Goal: Task Accomplishment & Management: Use online tool/utility

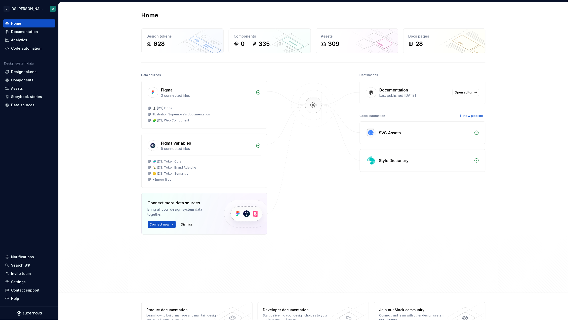
click at [85, 54] on div "Home Design tokens 628 Components 0 335 Assets 309 Docs pages 28 Data sources F…" at bounding box center [314, 147] width 510 height 290
click at [29, 72] on div "Design tokens" at bounding box center [23, 71] width 25 height 5
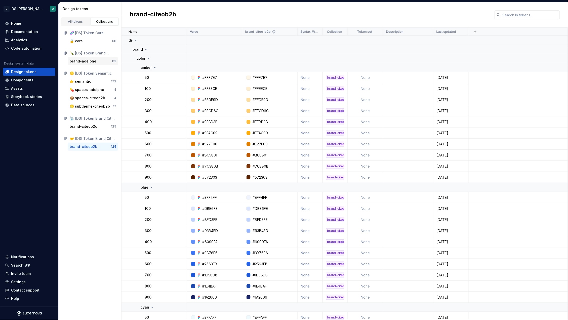
click at [85, 61] on div "brand-adelphe" at bounding box center [83, 61] width 27 height 5
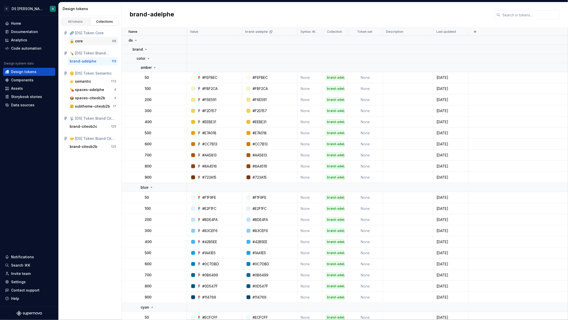
click at [89, 42] on div "🔒 core" at bounding box center [91, 40] width 43 height 5
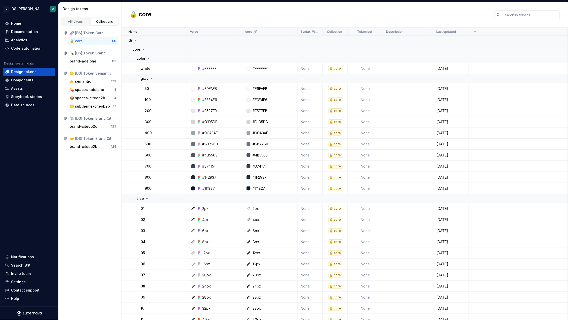
click at [84, 76] on div "🪙 [DS] Token Semantic" at bounding box center [90, 73] width 57 height 8
click at [85, 82] on div "👉 semantic" at bounding box center [80, 81] width 21 height 5
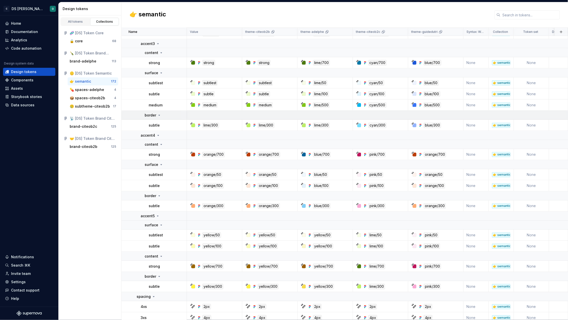
scroll to position [1795, 0]
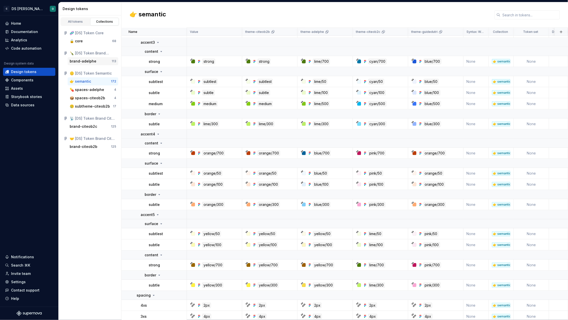
click at [82, 60] on div "brand-adelphe" at bounding box center [83, 61] width 27 height 5
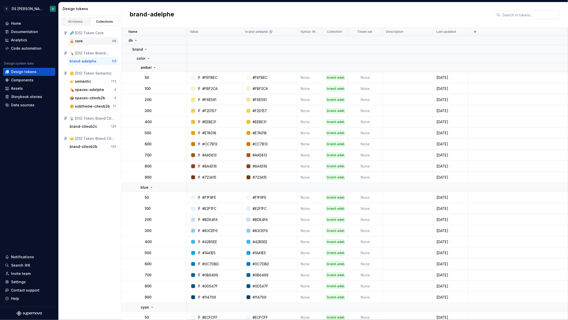
click at [83, 42] on div "🔒 core" at bounding box center [76, 40] width 13 height 5
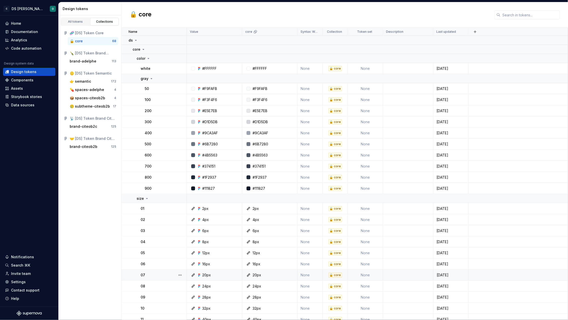
scroll to position [559, 0]
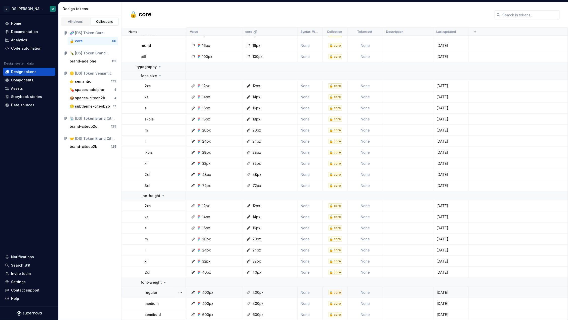
click at [282, 295] on td "400px" at bounding box center [269, 292] width 55 height 11
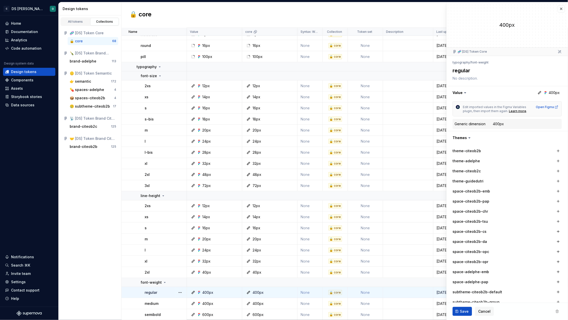
click at [309, 292] on td "None" at bounding box center [310, 292] width 25 height 11
click at [306, 292] on td "None" at bounding box center [310, 292] width 25 height 11
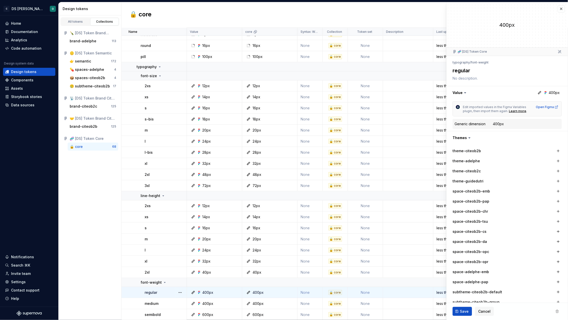
type textarea "*"
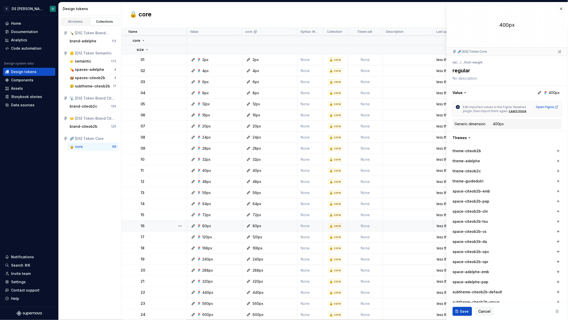
scroll to position [559, 0]
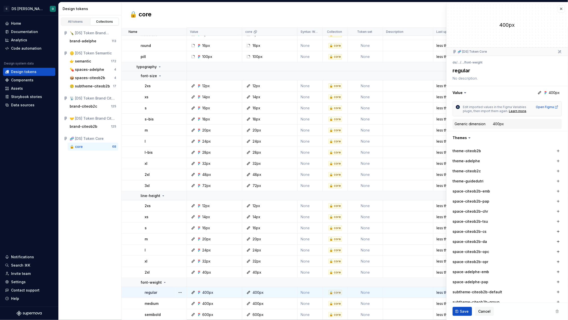
click at [255, 292] on div "400px" at bounding box center [258, 292] width 11 height 5
type textarea "*"
click at [164, 281] on icon at bounding box center [165, 282] width 4 height 4
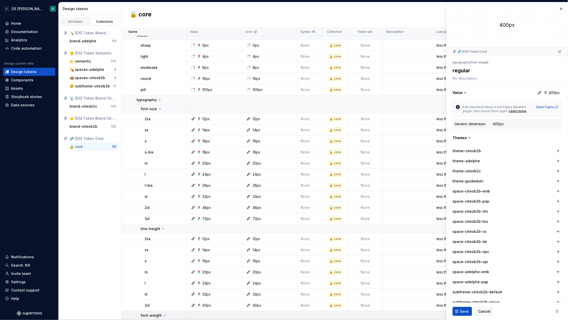
scroll to position [526, 0]
click at [165, 316] on icon at bounding box center [165, 315] width 4 height 4
click at [181, 315] on div at bounding box center [184, 315] width 6 height 9
click at [236, 314] on td at bounding box center [377, 315] width 381 height 9
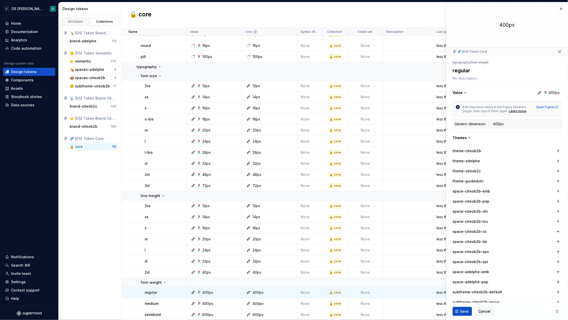
scroll to position [1, 0]
drag, startPoint x: 456, startPoint y: 123, endPoint x: 496, endPoint y: 124, distance: 40.0
click at [496, 124] on div "Generic dimension 400px" at bounding box center [507, 123] width 105 height 6
click at [558, 8] on button "button" at bounding box center [561, 7] width 7 height 7
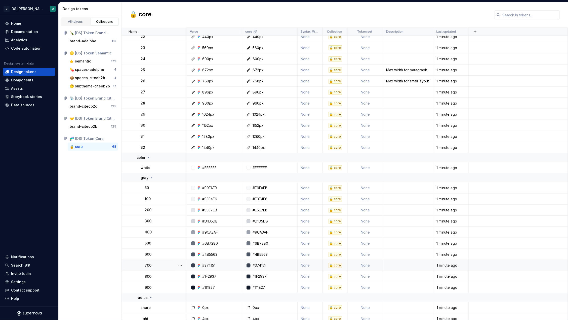
scroll to position [559, 0]
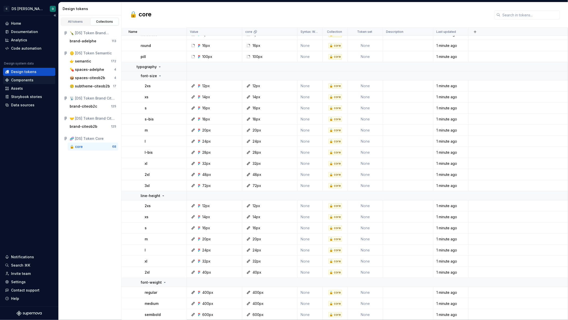
click at [21, 80] on div "Components" at bounding box center [22, 79] width 22 height 5
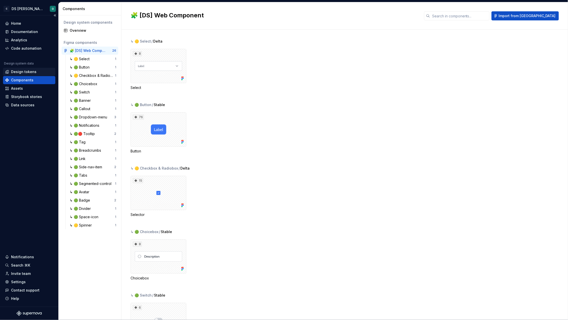
click at [30, 71] on div "Design tokens" at bounding box center [23, 71] width 25 height 5
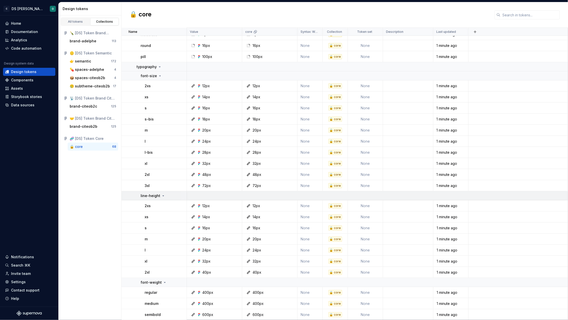
scroll to position [558, 0]
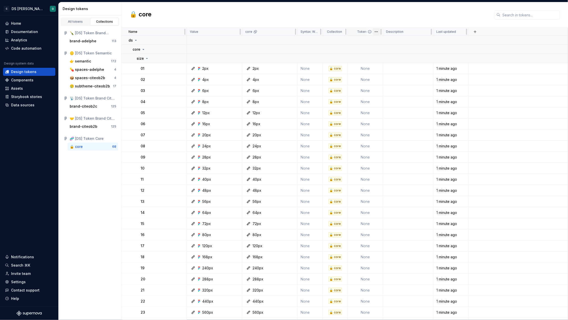
click at [377, 32] on html "C DS Citeo O Home Documentation Analytics Code automation Design system data De…" at bounding box center [284, 160] width 568 height 320
click at [359, 31] on html "C DS Citeo O Home Documentation Analytics Code automation Design system data De…" at bounding box center [284, 160] width 568 height 320
click at [370, 31] on icon at bounding box center [370, 32] width 4 height 4
click at [309, 32] on icon at bounding box center [309, 32] width 4 height 4
click at [317, 31] on html "C DS Citeo O Home Documentation Analytics Code automation Design system data De…" at bounding box center [284, 160] width 568 height 320
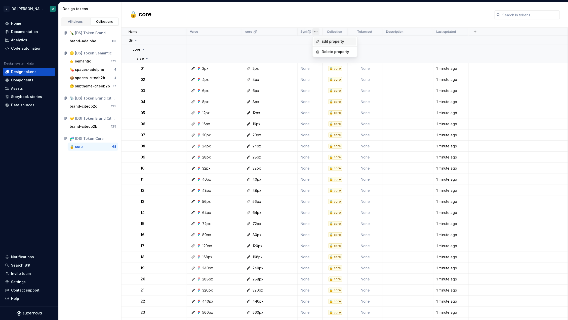
click at [326, 42] on span "Edit property" at bounding box center [338, 41] width 33 height 5
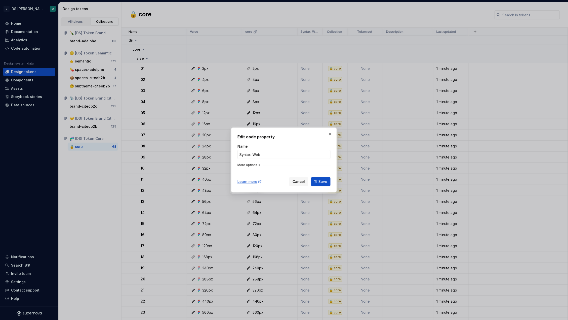
click at [253, 165] on button "More options" at bounding box center [250, 165] width 24 height 4
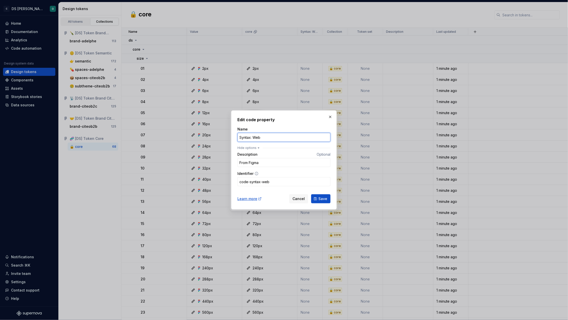
click at [292, 138] on input "Syntax: Web" at bounding box center [284, 137] width 93 height 9
click at [331, 116] on button "button" at bounding box center [330, 116] width 7 height 7
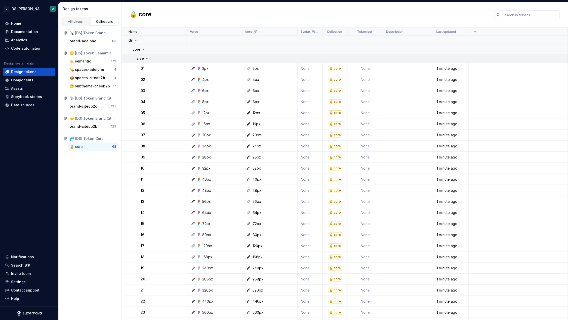
click at [146, 59] on icon at bounding box center [147, 58] width 4 height 4
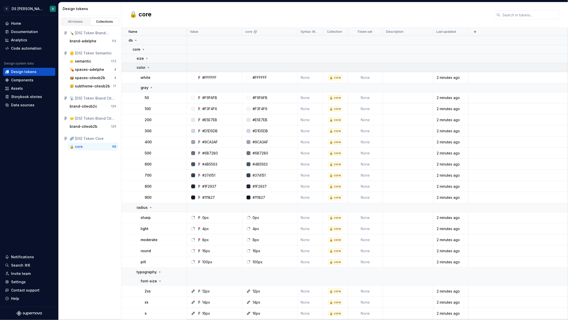
click at [145, 66] on div "color" at bounding box center [144, 67] width 14 height 5
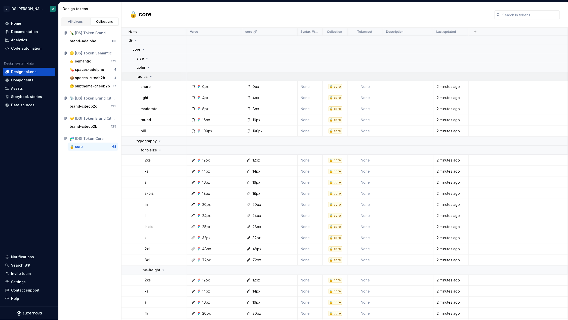
click at [143, 76] on p "radius" at bounding box center [142, 76] width 11 height 5
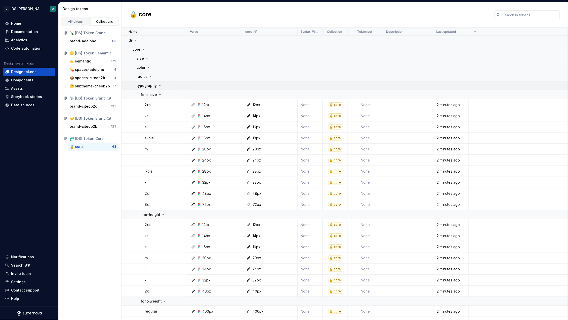
click at [146, 85] on p "typography" at bounding box center [147, 85] width 20 height 5
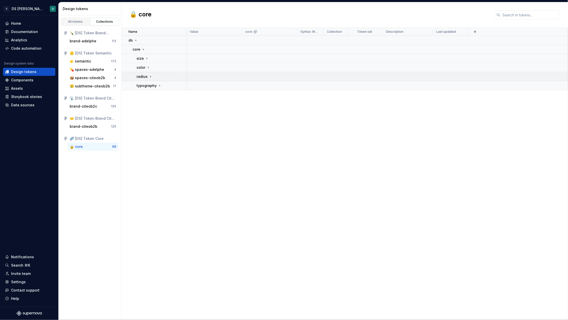
click at [149, 80] on td "radius" at bounding box center [154, 76] width 65 height 9
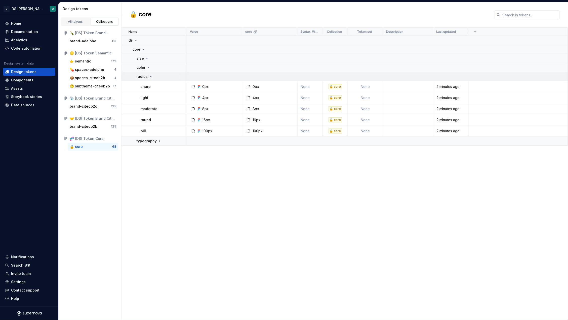
click at [149, 75] on icon at bounding box center [151, 76] width 4 height 4
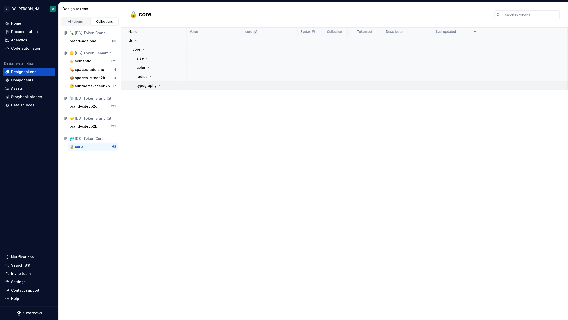
click at [147, 84] on p "typography" at bounding box center [147, 85] width 20 height 5
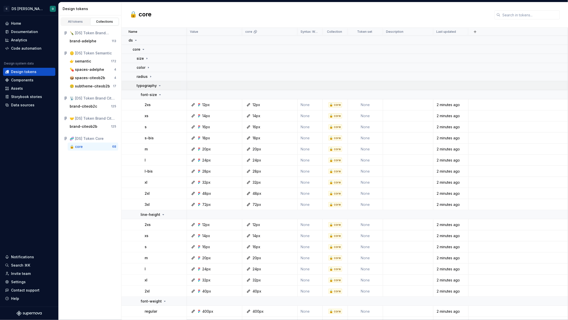
click at [147, 85] on p "typography" at bounding box center [147, 85] width 20 height 5
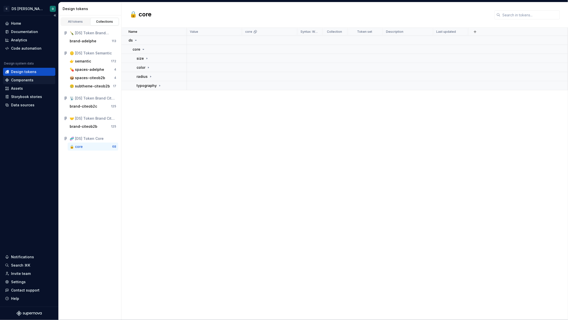
click at [29, 81] on div "Components" at bounding box center [22, 79] width 22 height 5
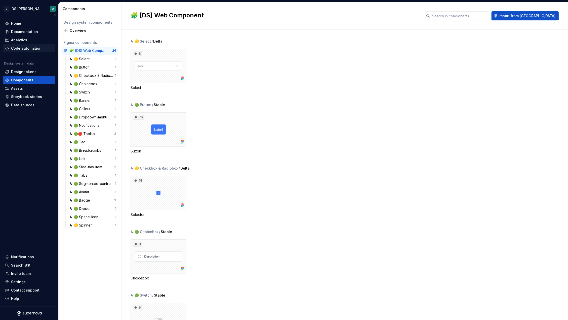
click at [19, 47] on div "Code automation" at bounding box center [26, 48] width 30 height 5
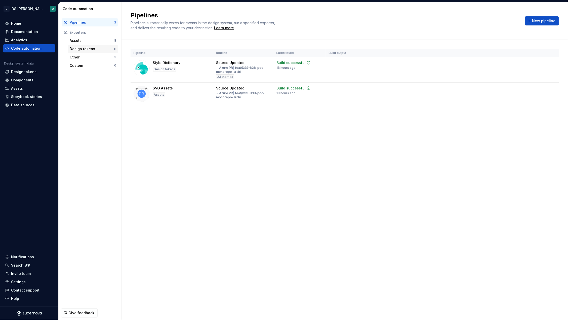
click at [86, 49] on div "Design tokens" at bounding box center [92, 48] width 44 height 5
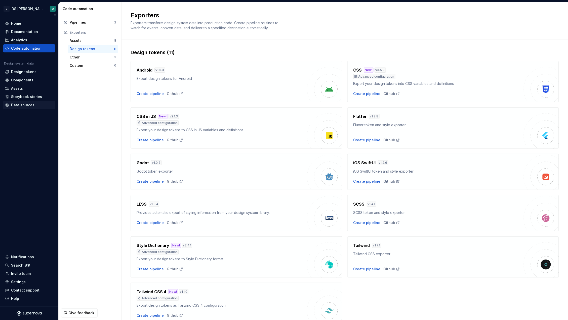
click at [21, 106] on div "Data sources" at bounding box center [22, 104] width 23 height 5
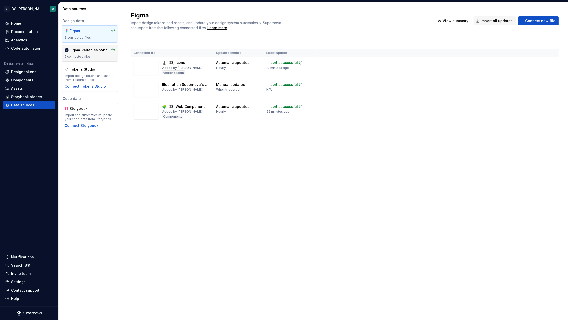
click at [88, 50] on div "Figma Variables Sync" at bounding box center [89, 50] width 38 height 5
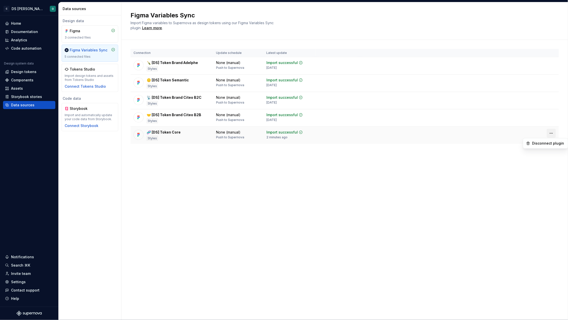
click at [552, 133] on html "C DS Citeo O Home Documentation Analytics Code automation Design system data De…" at bounding box center [284, 160] width 568 height 320
click at [442, 131] on html "C DS Citeo O Home Documentation Analytics Code automation Design system data De…" at bounding box center [284, 160] width 568 height 320
click at [164, 131] on div "🧬 [DS] Token Core" at bounding box center [164, 132] width 34 height 5
click at [319, 139] on td at bounding box center [338, 135] width 44 height 17
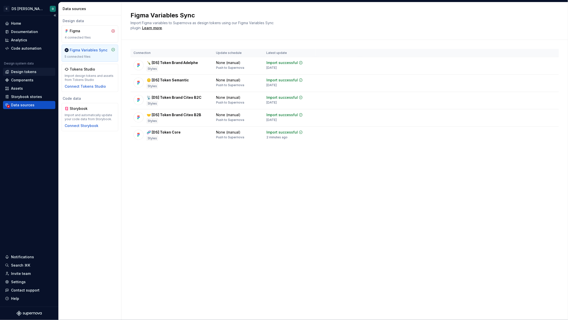
click at [20, 70] on div "Design tokens" at bounding box center [23, 71] width 25 height 5
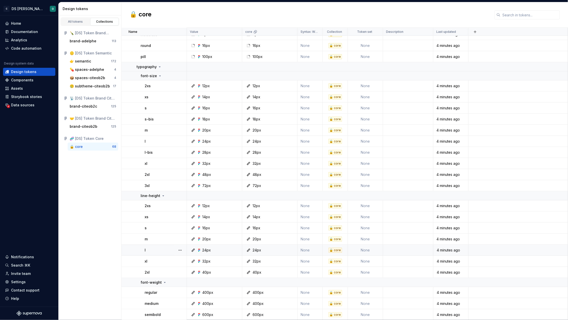
scroll to position [558, 0]
click at [180, 293] on button "button" at bounding box center [180, 293] width 7 height 7
click at [198, 304] on div "Open detail" at bounding box center [202, 302] width 33 height 5
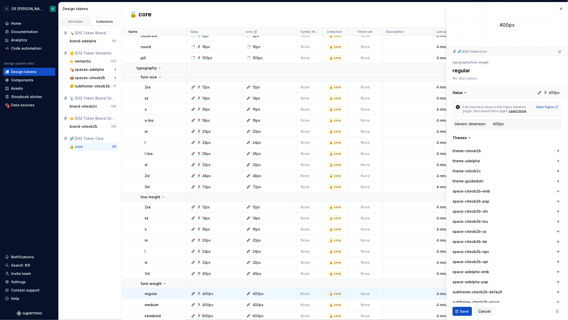
click at [549, 93] on button "button" at bounding box center [507, 92] width 121 height 13
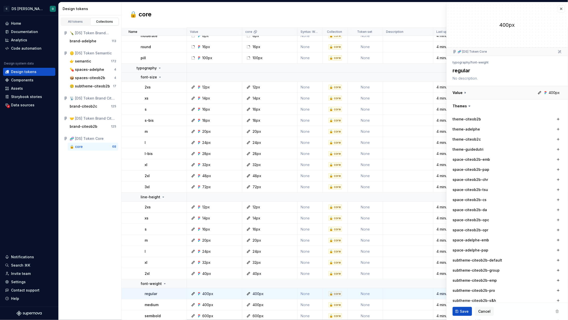
click at [549, 93] on button "button" at bounding box center [507, 92] width 121 height 13
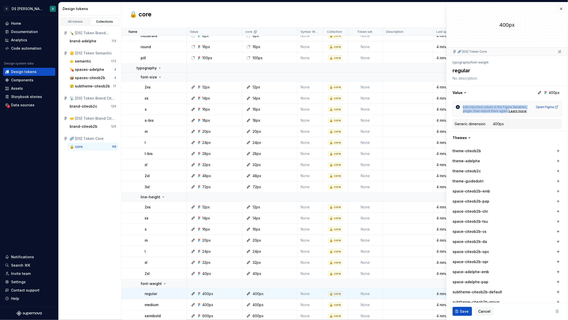
drag, startPoint x: 463, startPoint y: 106, endPoint x: 509, endPoint y: 115, distance: 46.8
click at [509, 115] on div "Edit imported values in the Figma Variables plugin, then import them again. Lea…" at bounding box center [507, 108] width 109 height 15
click at [471, 125] on div "Generic dimension" at bounding box center [470, 123] width 31 height 5
click at [456, 122] on div "Generic dimension" at bounding box center [470, 123] width 31 height 5
click at [456, 123] on div "Generic dimension" at bounding box center [470, 123] width 31 height 5
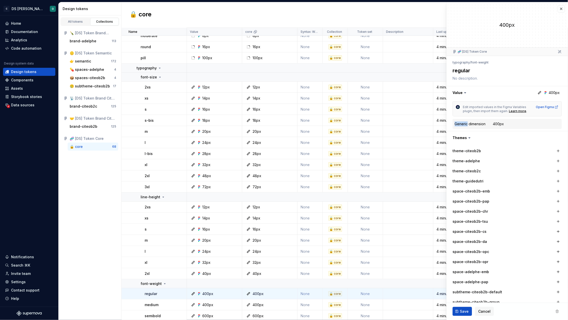
click at [456, 123] on div "Generic dimension" at bounding box center [470, 123] width 31 height 5
click at [487, 123] on dt "Generic dimension" at bounding box center [474, 123] width 38 height 5
drag, startPoint x: 487, startPoint y: 124, endPoint x: 455, endPoint y: 123, distance: 32.0
click at [455, 123] on div "Generic dimension 400px" at bounding box center [507, 124] width 109 height 10
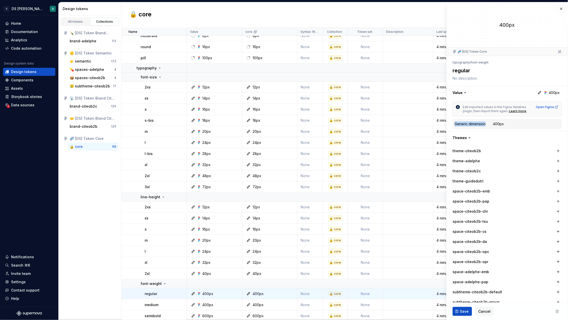
copy div "Generic dimension"
type textarea "*"
